Goal: Navigation & Orientation: Find specific page/section

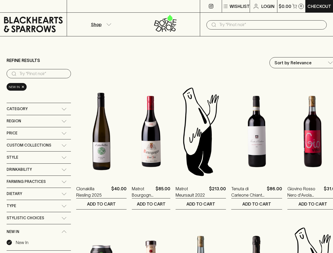
click at [235, 6] on p "Wishlist" at bounding box center [240, 6] width 20 height 6
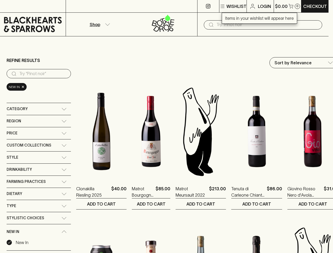
click at [291, 6] on div at bounding box center [166, 126] width 333 height 253
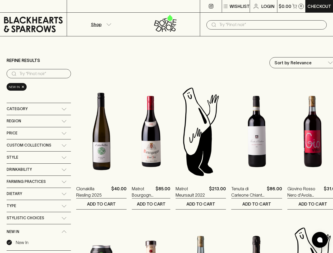
click at [100, 24] on p "Shop" at bounding box center [96, 24] width 11 height 6
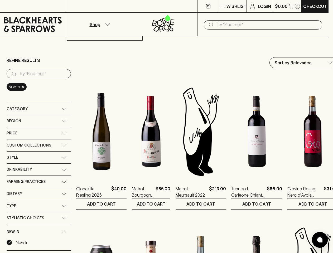
click at [267, 25] on div at bounding box center [166, 126] width 333 height 253
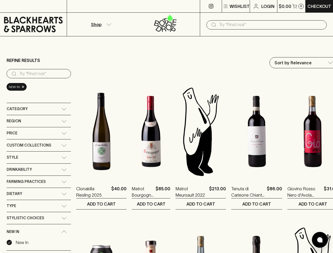
click at [39, 74] on input "search" at bounding box center [42, 74] width 47 height 8
click at [39, 109] on div "Category" at bounding box center [34, 109] width 55 height 7
